Goal: Task Accomplishment & Management: Use online tool/utility

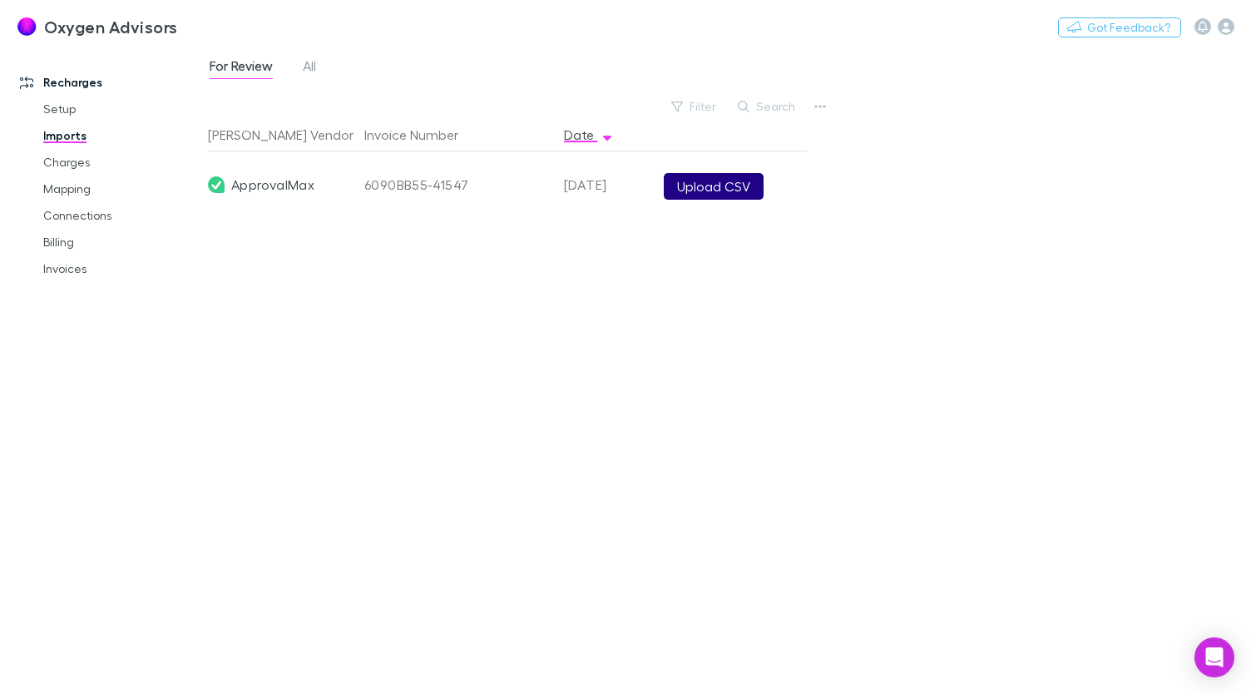
click at [721, 185] on button "Upload CSV" at bounding box center [714, 186] width 100 height 27
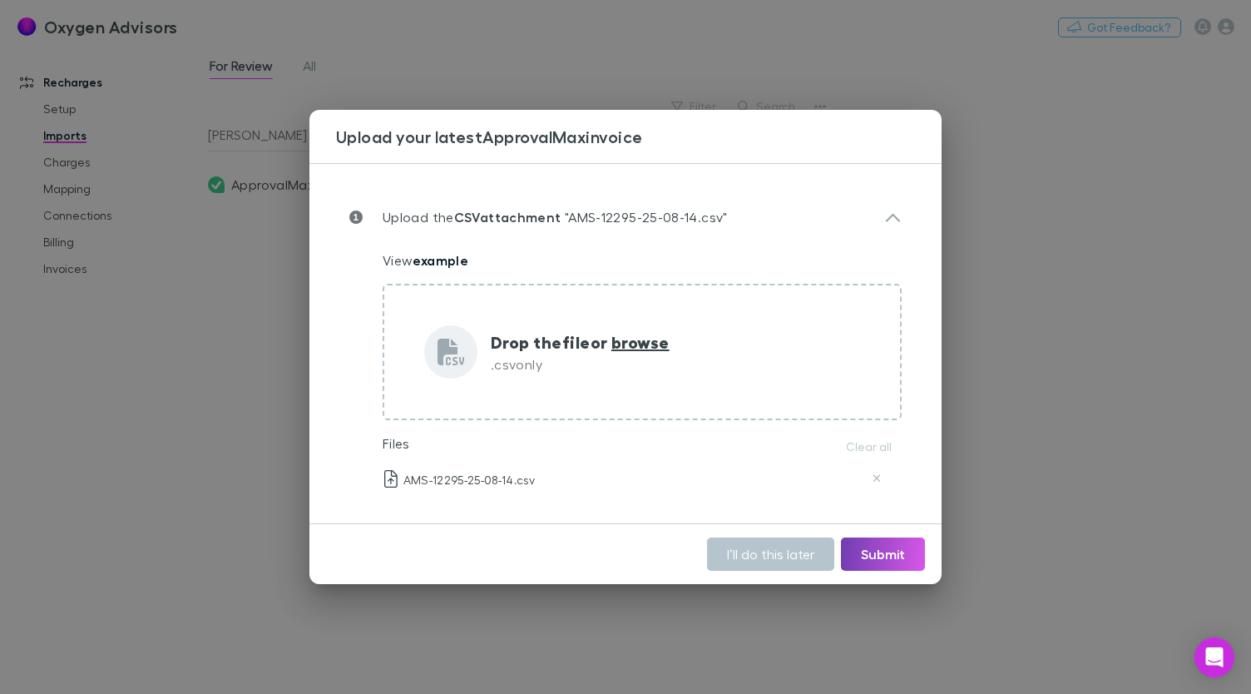
click at [884, 567] on button "Submit" at bounding box center [883, 553] width 84 height 33
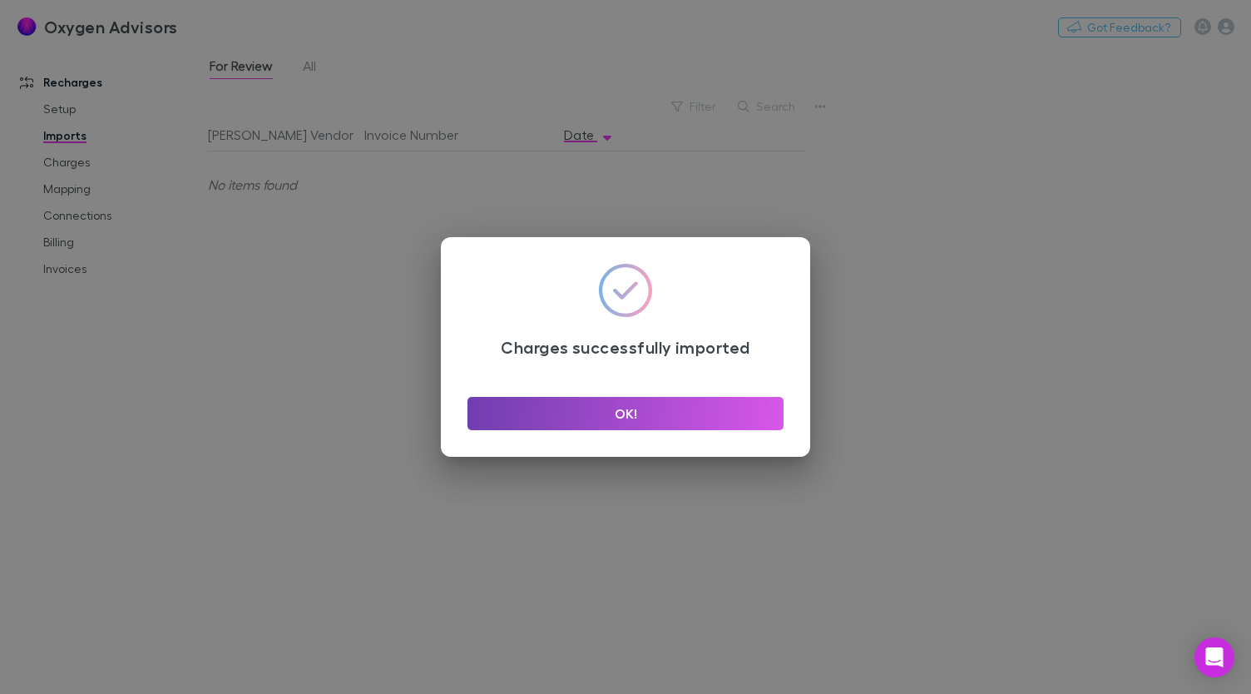
click at [622, 418] on button "OK!" at bounding box center [626, 413] width 316 height 33
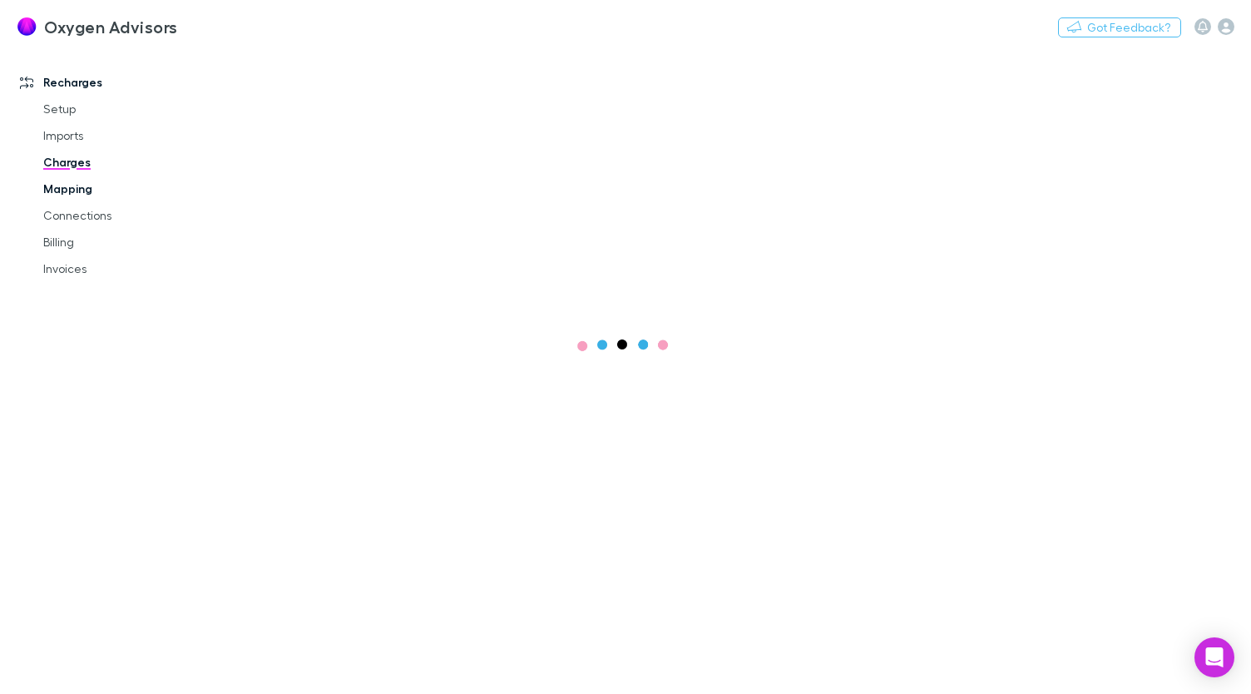
click at [78, 201] on link "Mapping" at bounding box center [122, 189] width 191 height 27
